Goal: Task Accomplishment & Management: Use online tool/utility

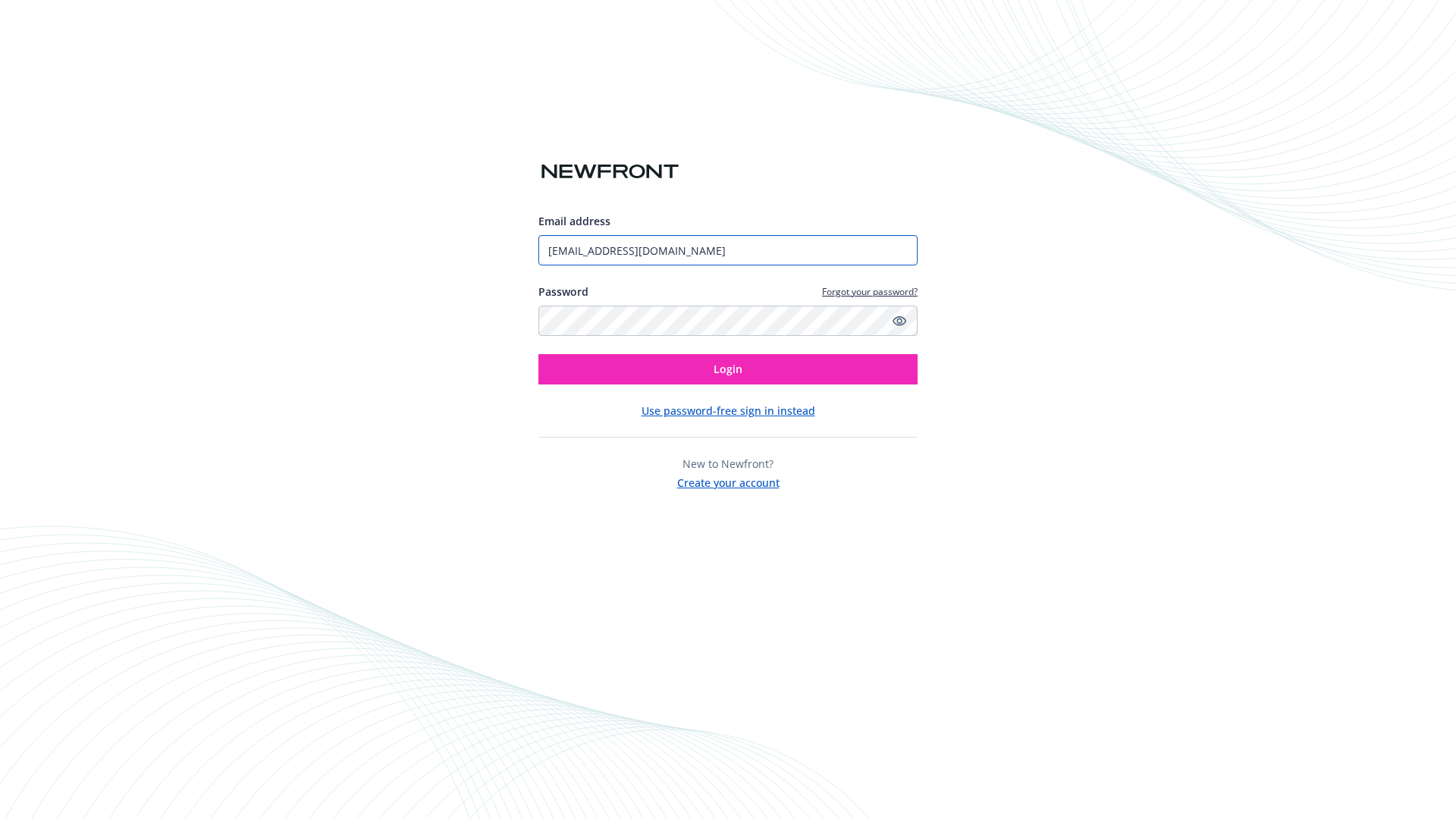
type input "[EMAIL_ADDRESS][DOMAIN_NAME]"
click at [728, 369] on span "Login" at bounding box center [728, 369] width 29 height 15
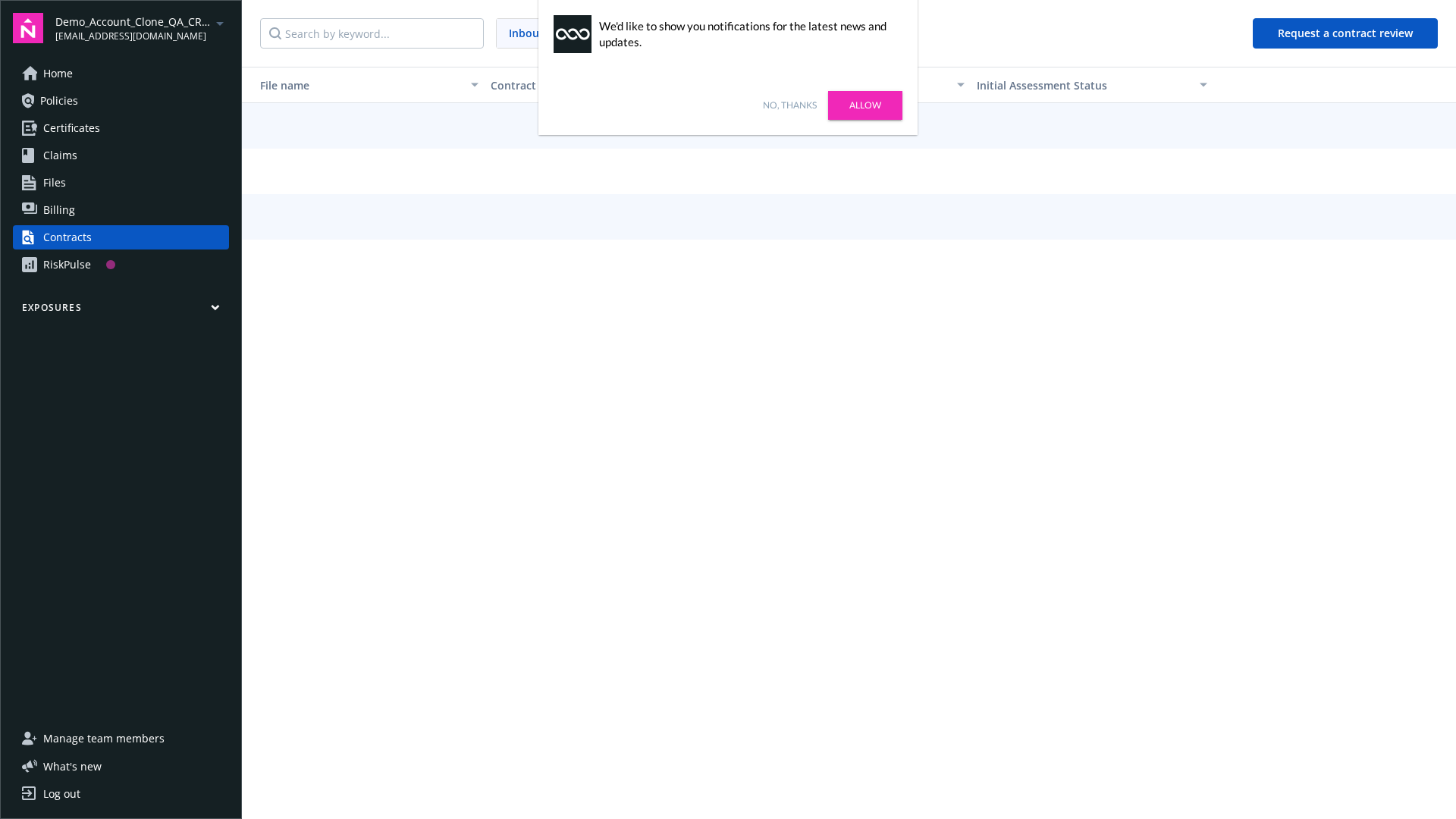
click at [790, 106] on link "No, thanks" at bounding box center [790, 106] width 54 height 14
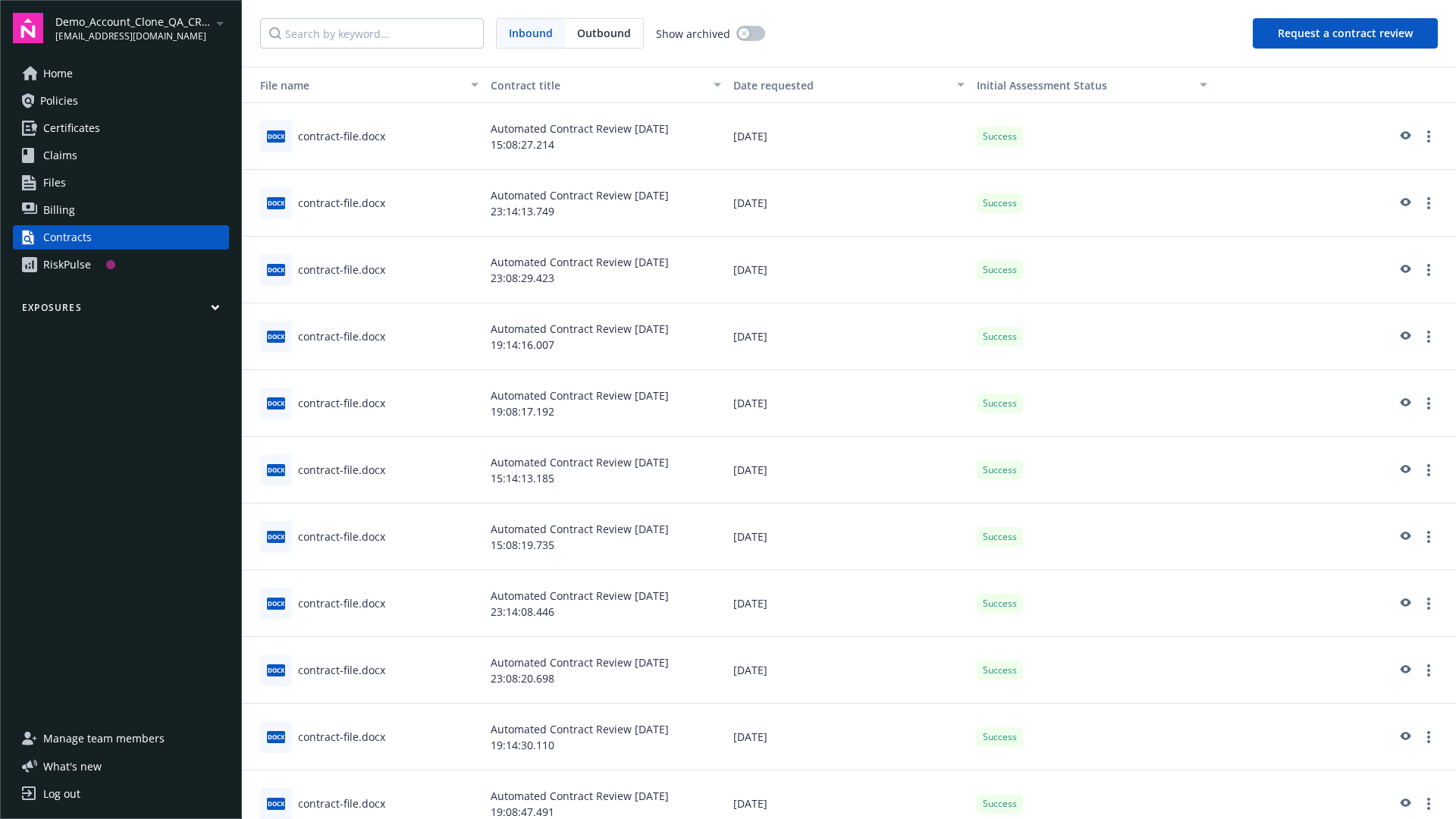
click at [1346, 34] on button "Request a contract review" at bounding box center [1346, 34] width 185 height 31
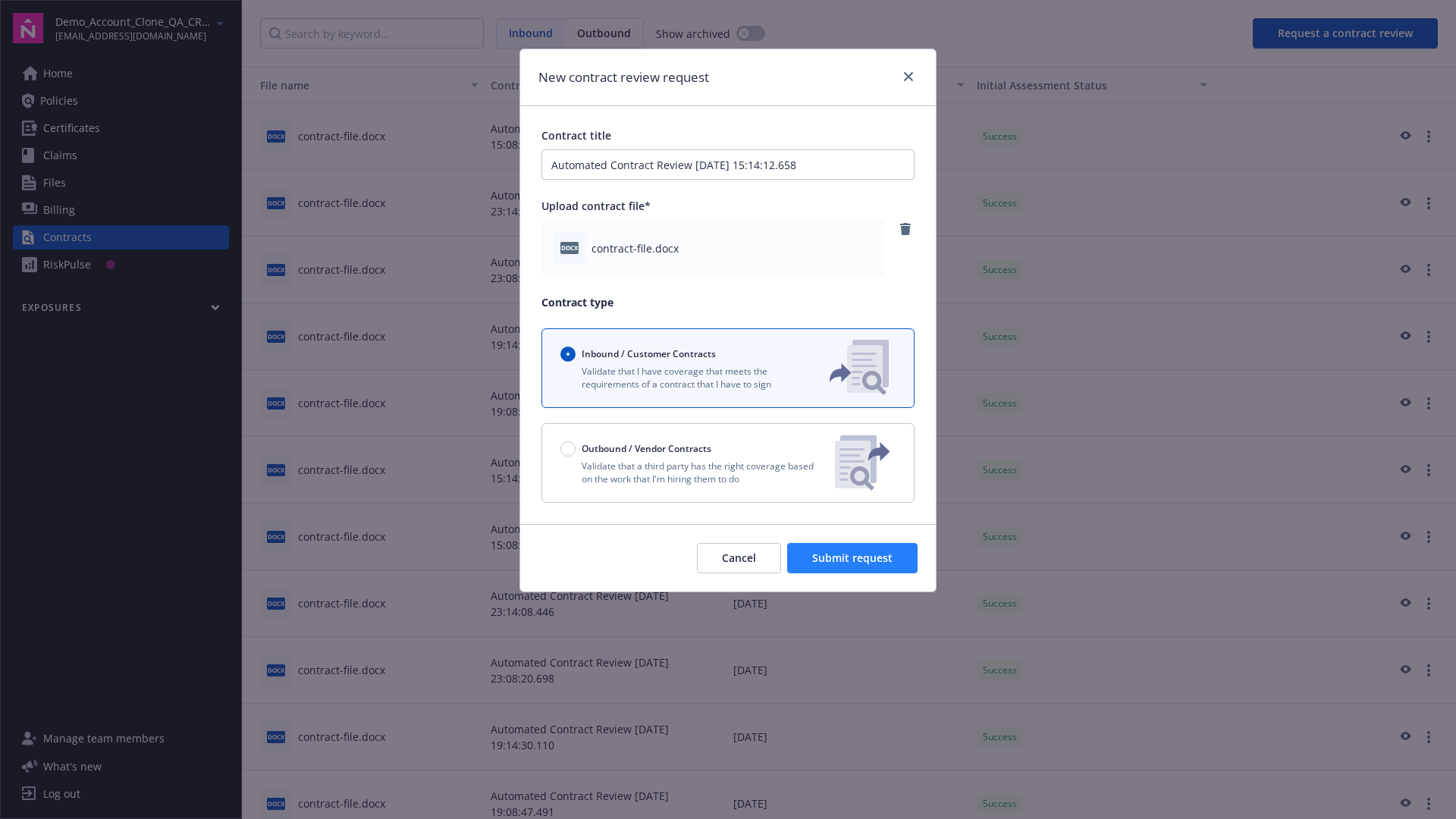
type input "Automated Contract Review 10-15-2025 15:14:12.658"
click at [853, 558] on span "Submit request" at bounding box center [852, 557] width 80 height 15
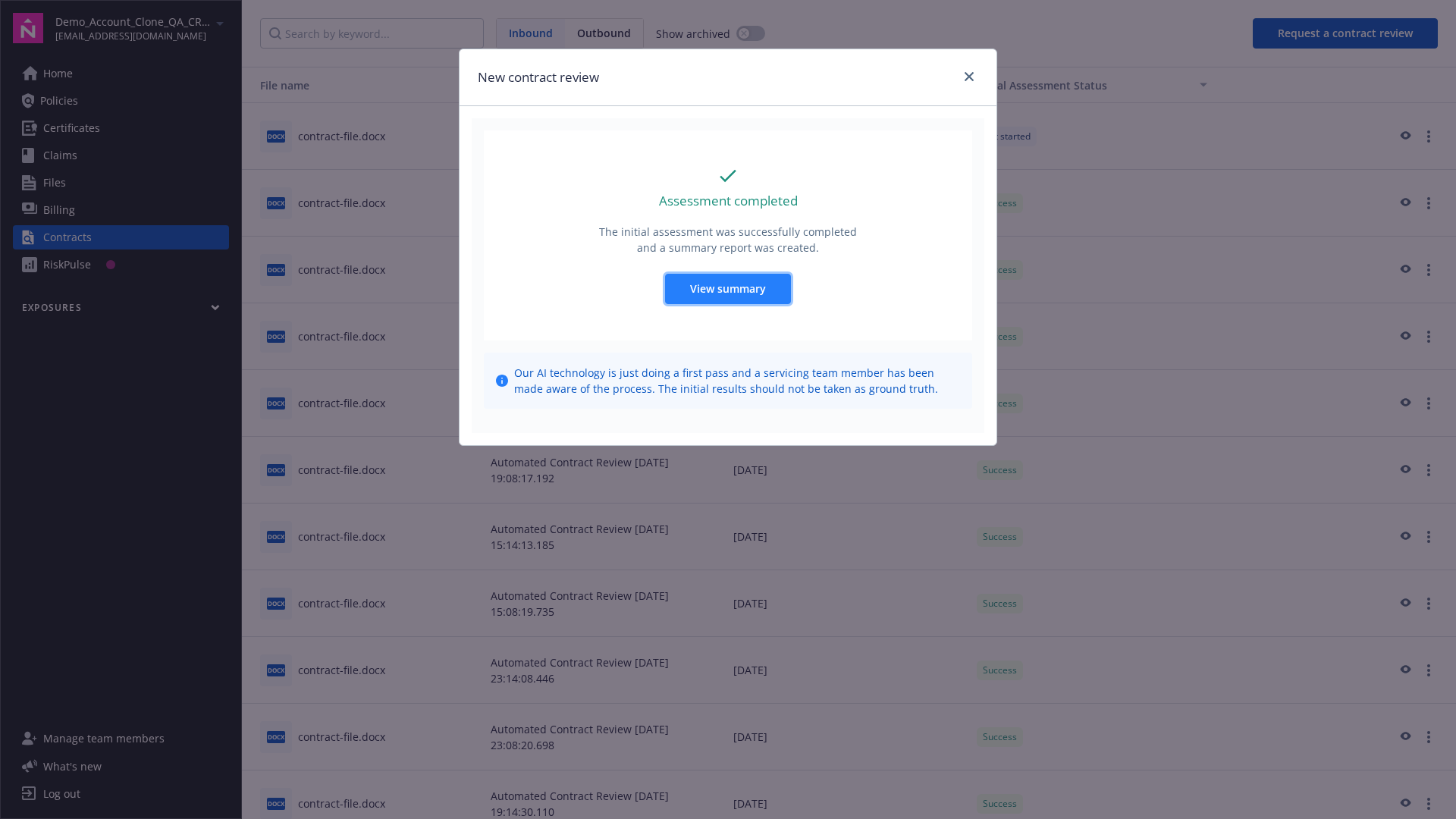
click at [728, 288] on span "View summary" at bounding box center [728, 288] width 76 height 15
